Goal: Find specific page/section

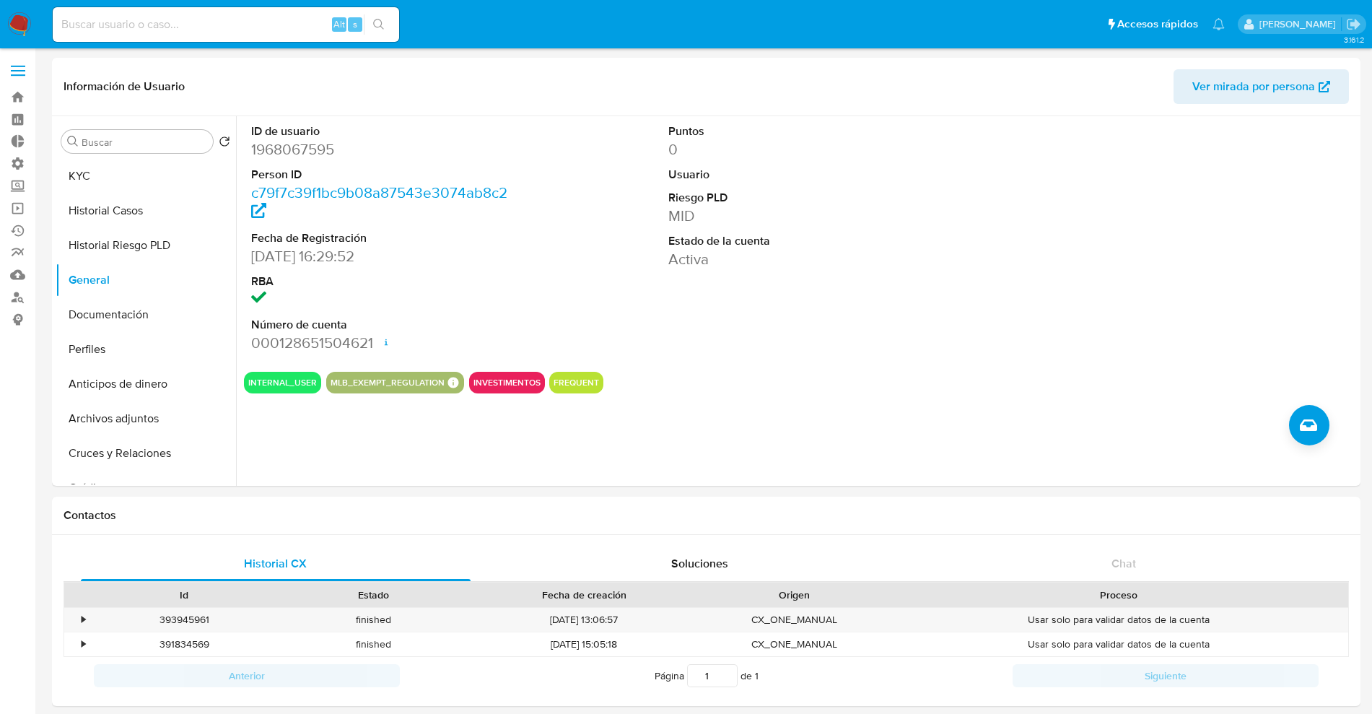
select select "10"
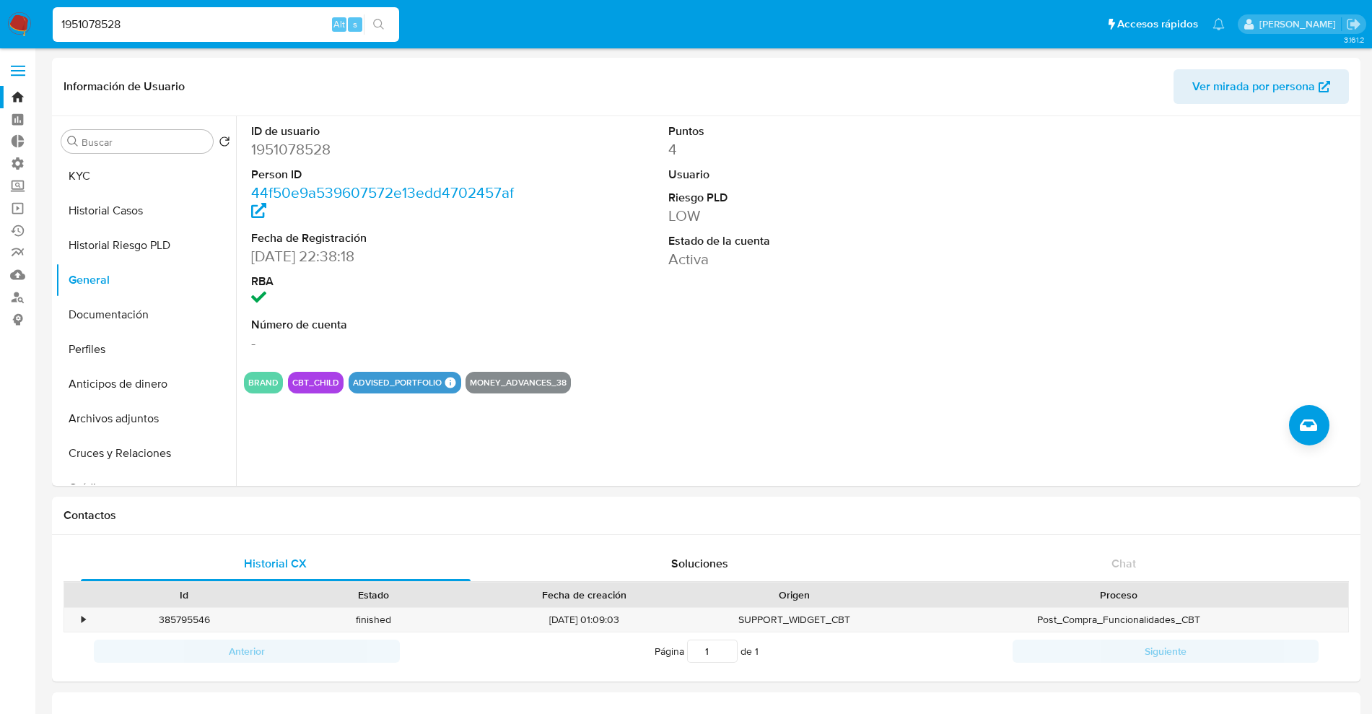
select select "10"
type input "2309232170"
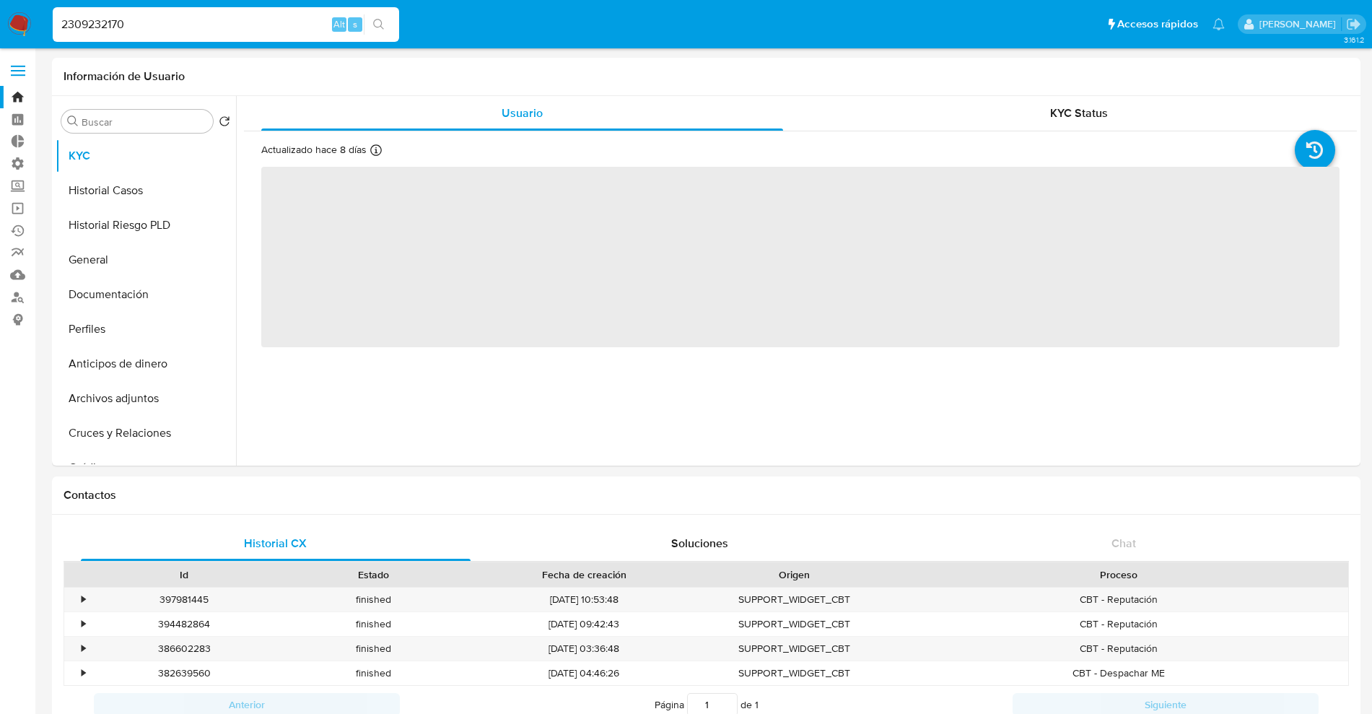
select select "10"
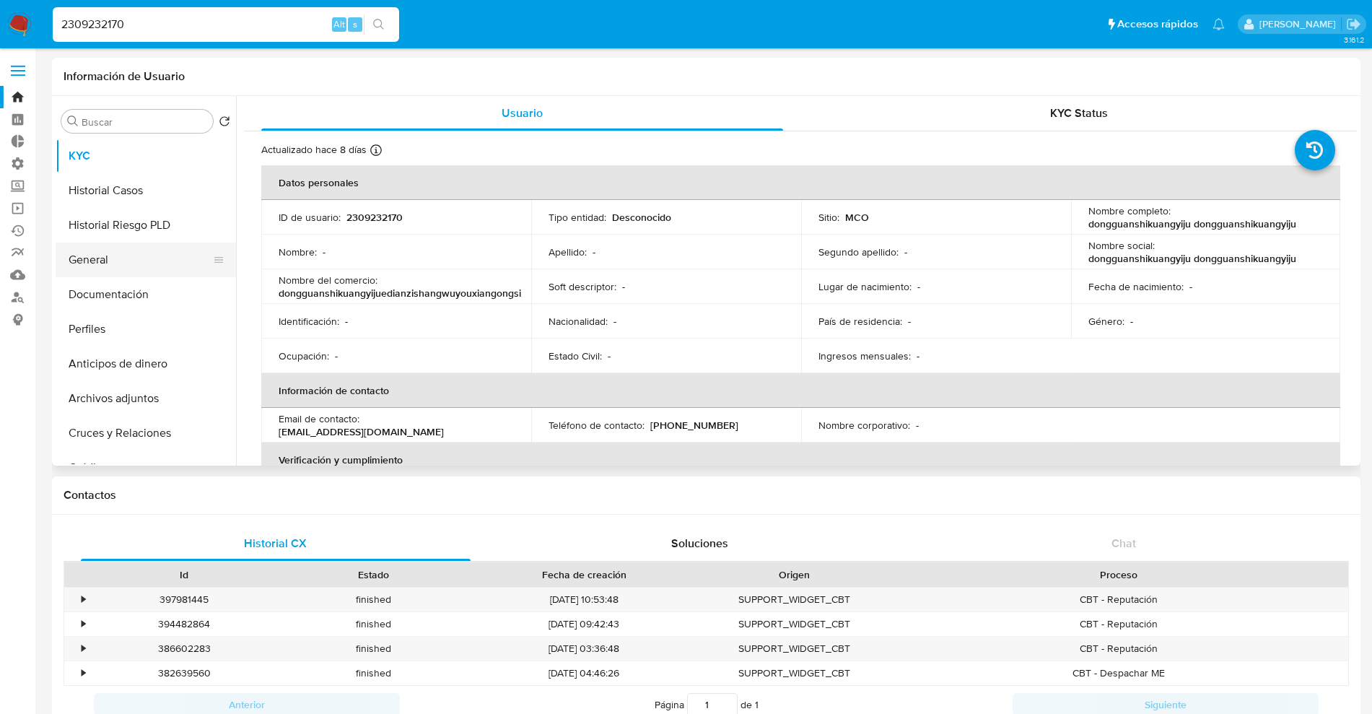
click at [135, 262] on button "General" at bounding box center [140, 260] width 169 height 35
